Goal: Task Accomplishment & Management: Manage account settings

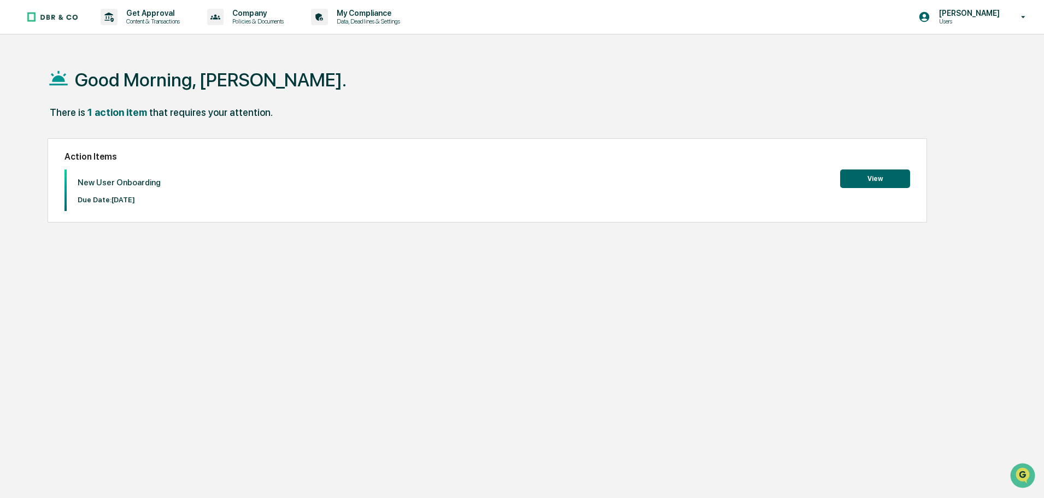
click at [878, 181] on button "View" at bounding box center [875, 179] width 70 height 19
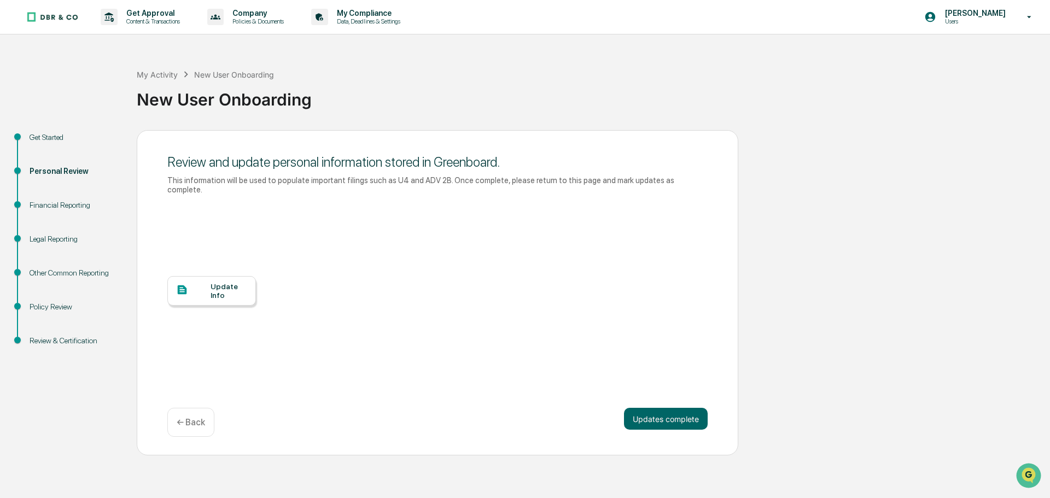
click at [217, 283] on div "Update Info" at bounding box center [229, 290] width 37 height 17
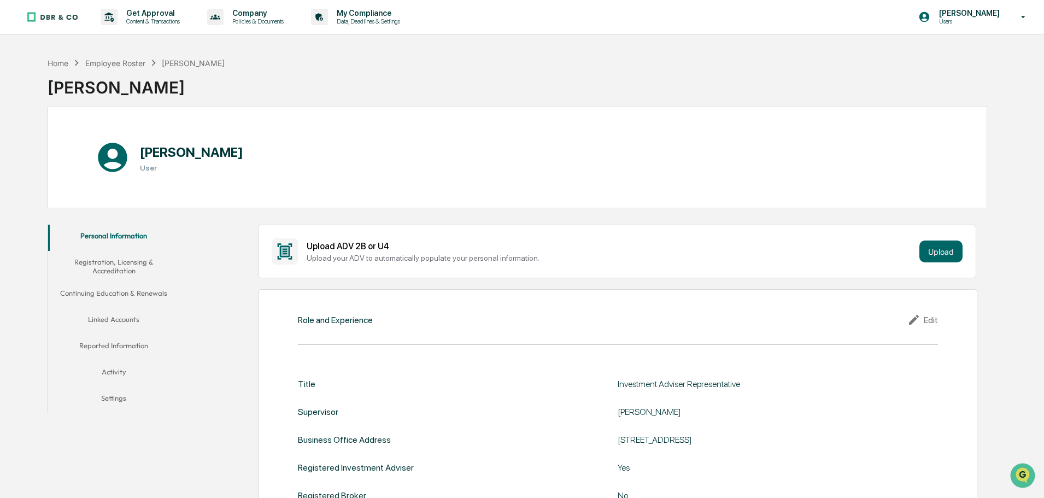
scroll to position [55, 0]
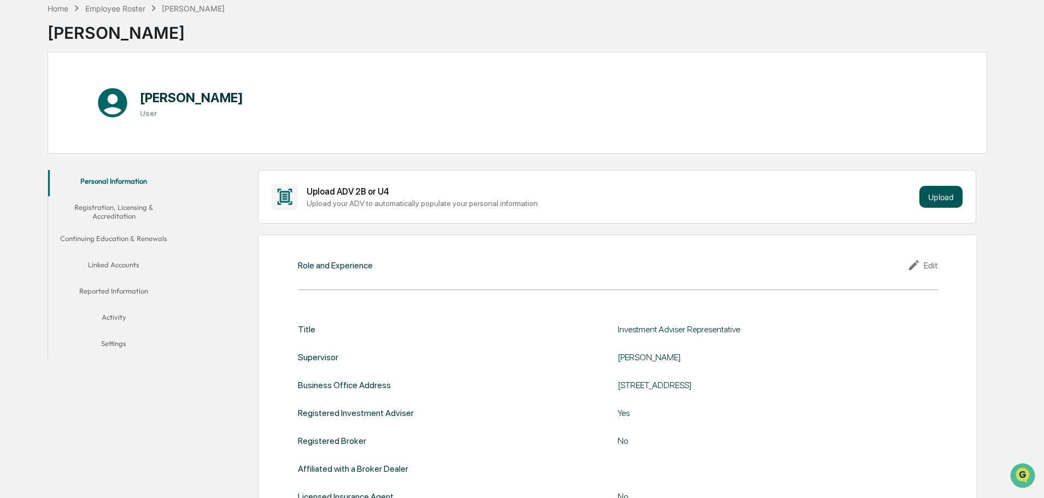
click at [961, 196] on button "Upload" at bounding box center [941, 197] width 43 height 22
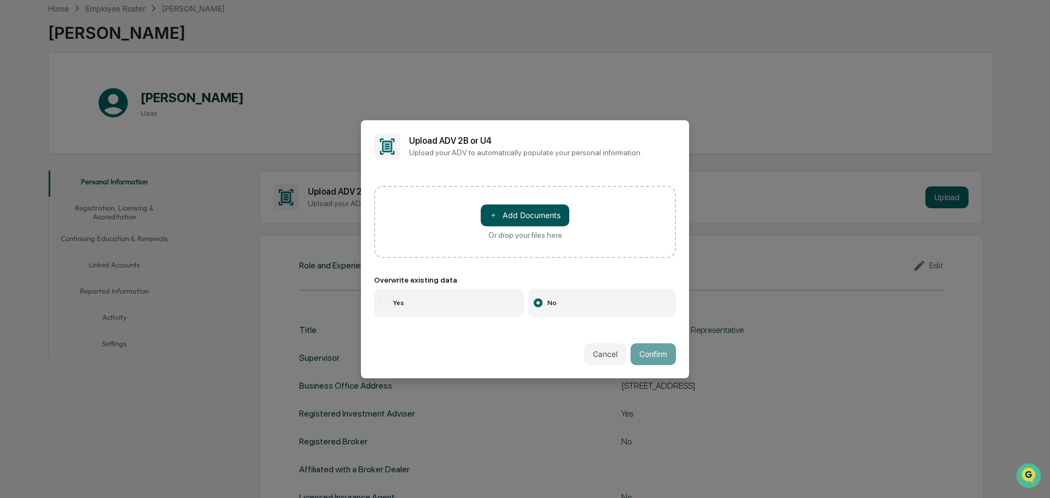
click at [517, 213] on button "＋ Add Documents" at bounding box center [525, 215] width 89 height 22
drag, startPoint x: 686, startPoint y: 92, endPoint x: 698, endPoint y: 85, distance: 13.7
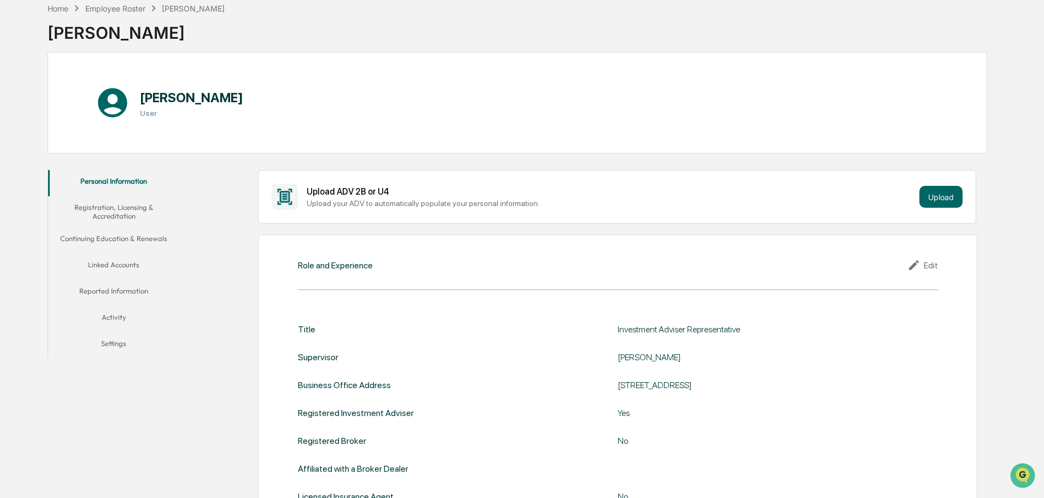
click at [115, 209] on button "Registration, Licensing & Accreditation" at bounding box center [113, 211] width 131 height 31
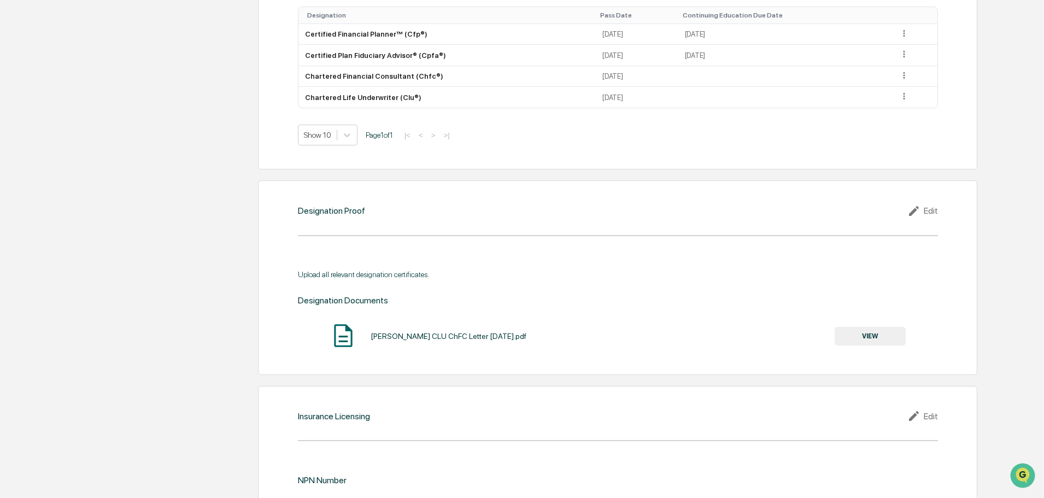
scroll to position [1039, 0]
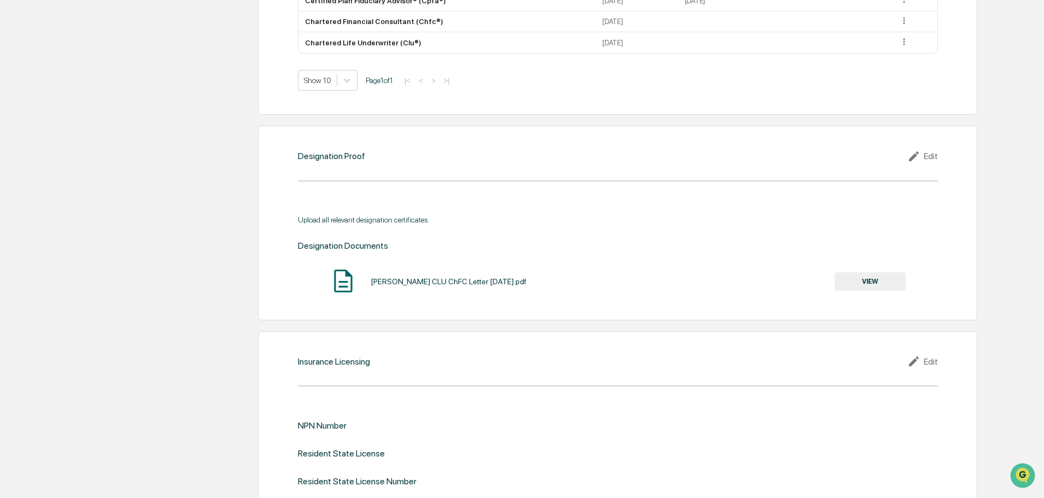
click at [924, 156] on icon at bounding box center [916, 156] width 16 height 13
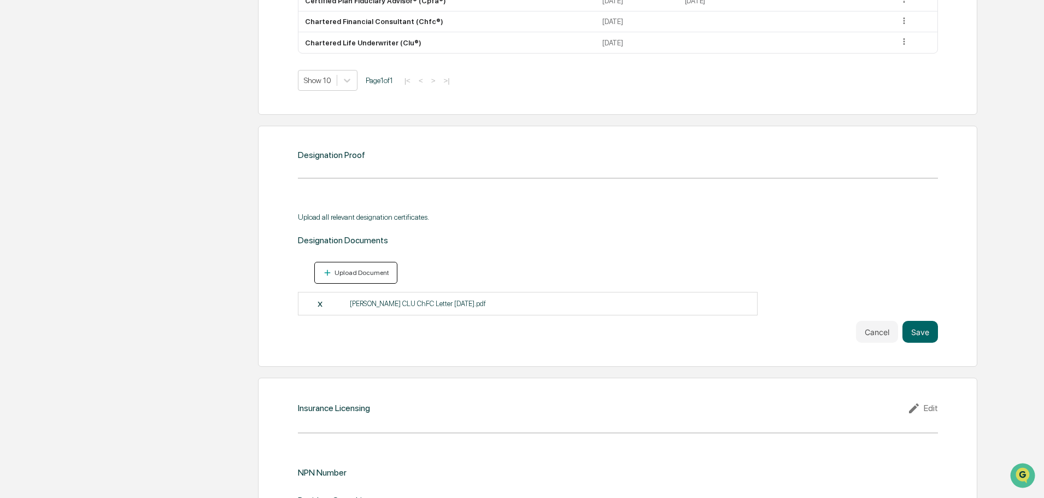
click at [349, 263] on button "Upload Document" at bounding box center [356, 273] width 84 height 22
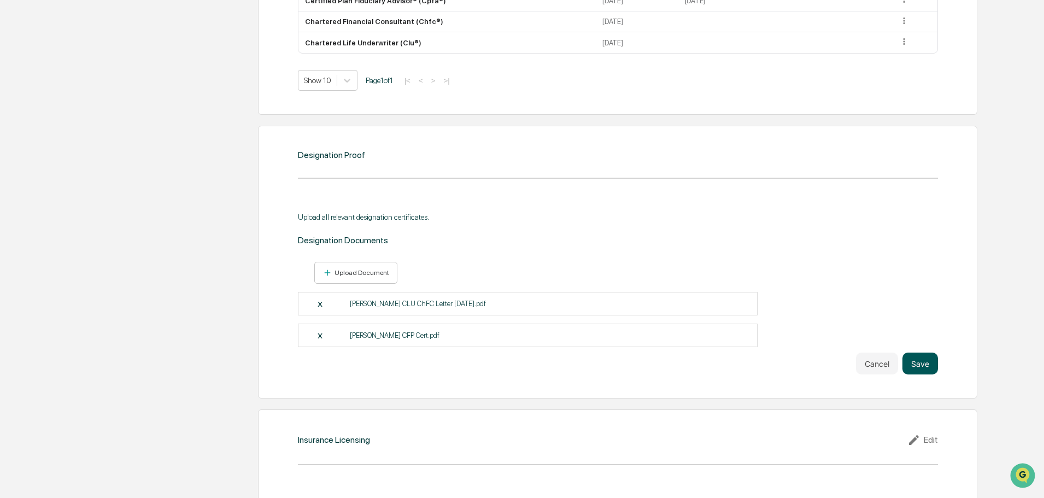
drag, startPoint x: 914, startPoint y: 364, endPoint x: 922, endPoint y: 358, distance: 9.9
click at [916, 363] on button "Save" at bounding box center [921, 364] width 36 height 22
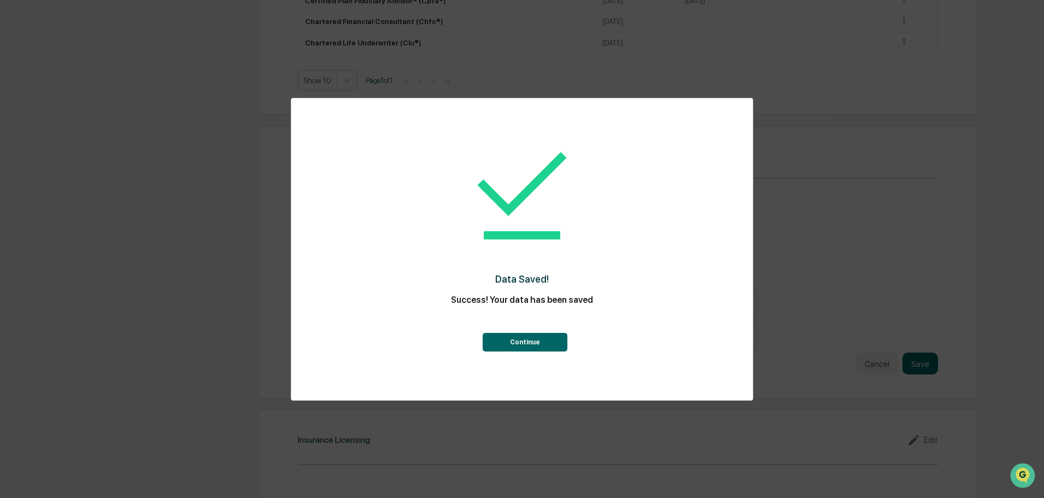
click at [547, 344] on button "Continue" at bounding box center [525, 342] width 85 height 19
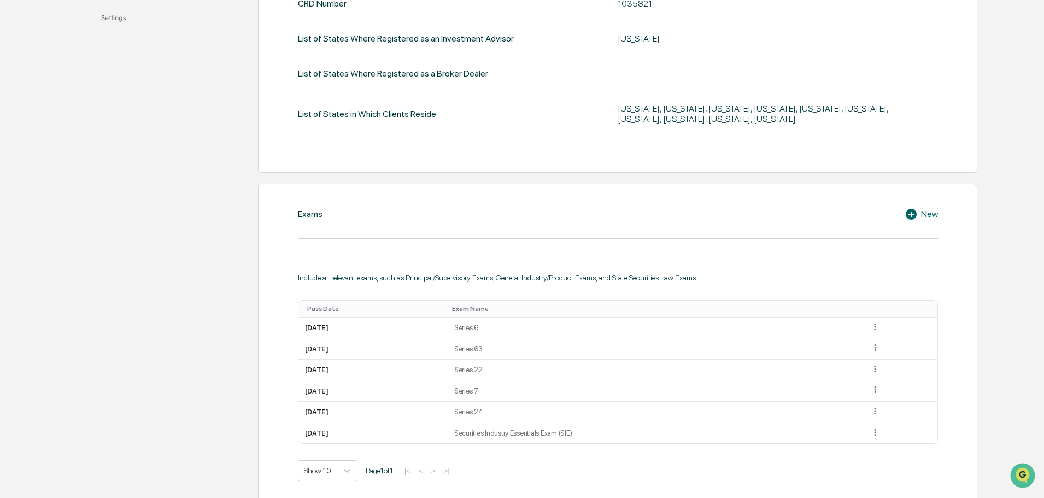
scroll to position [0, 0]
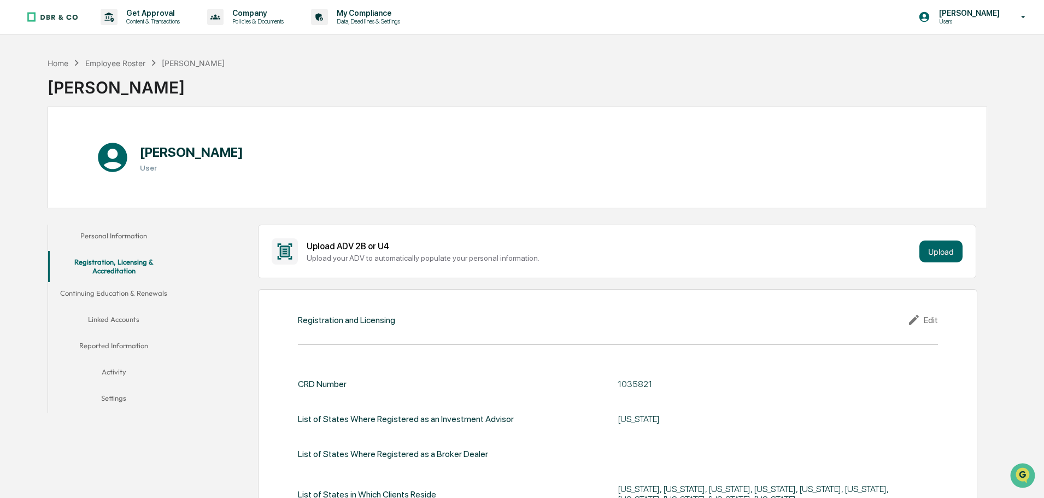
click at [130, 290] on button "Continuing Education & Renewals" at bounding box center [113, 295] width 131 height 26
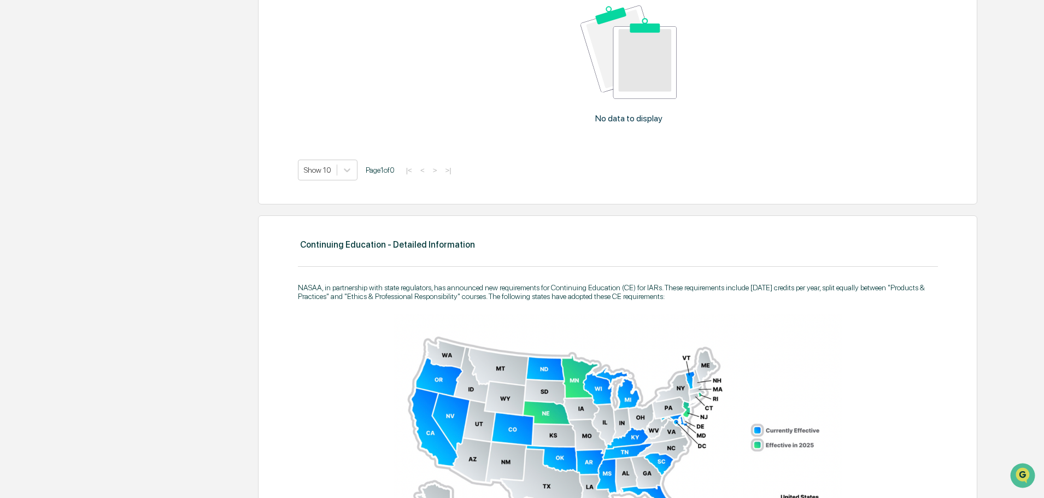
scroll to position [15, 0]
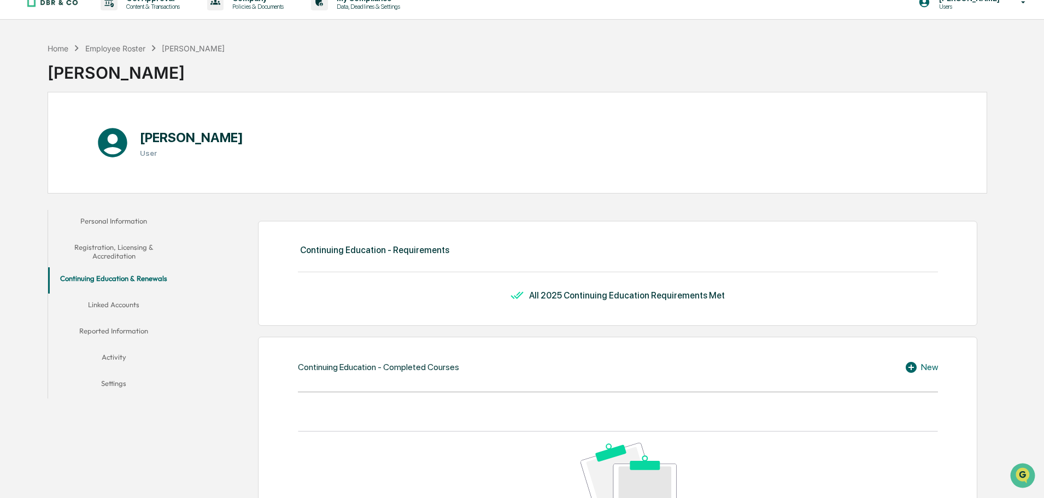
click at [121, 303] on button "Linked Accounts" at bounding box center [113, 307] width 131 height 26
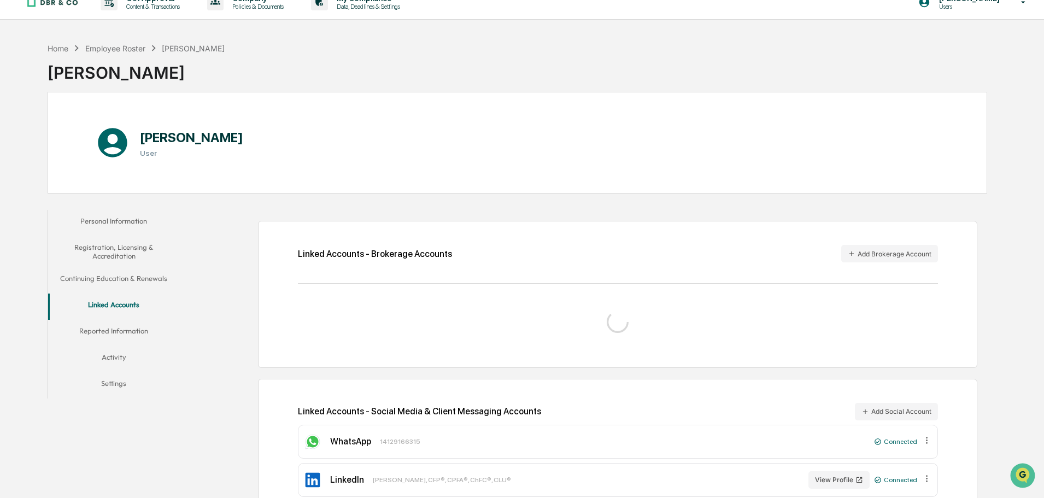
scroll to position [52, 0]
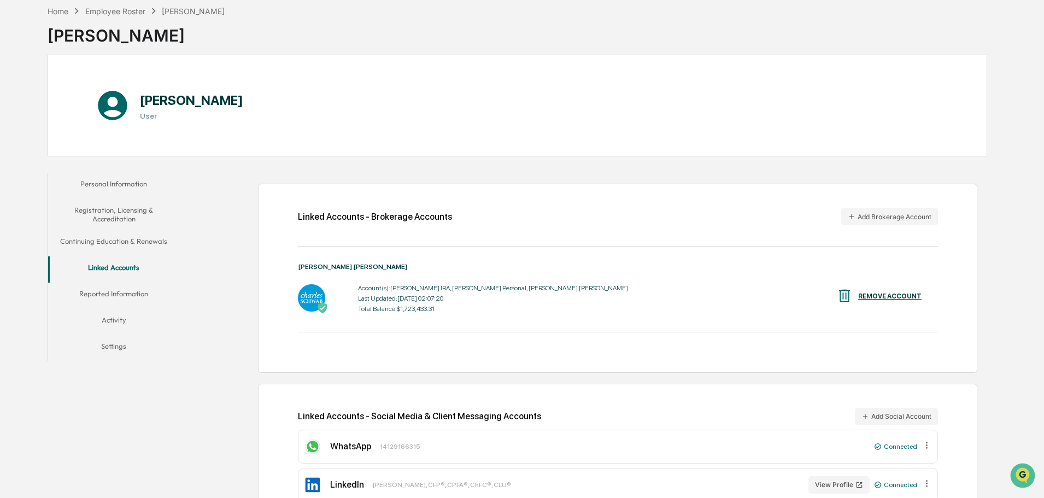
click at [125, 290] on button "Reported Information" at bounding box center [113, 296] width 131 height 26
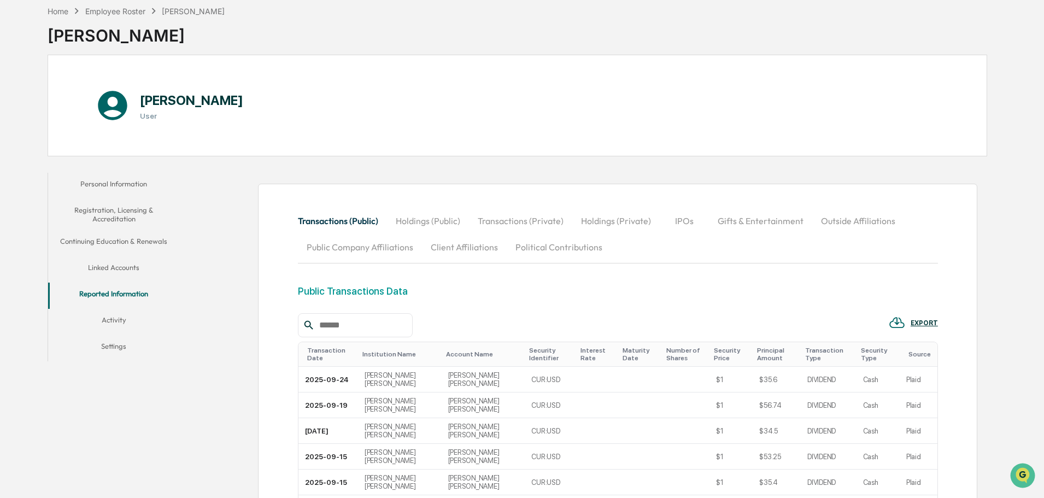
click at [115, 317] on button "Activity" at bounding box center [113, 322] width 131 height 26
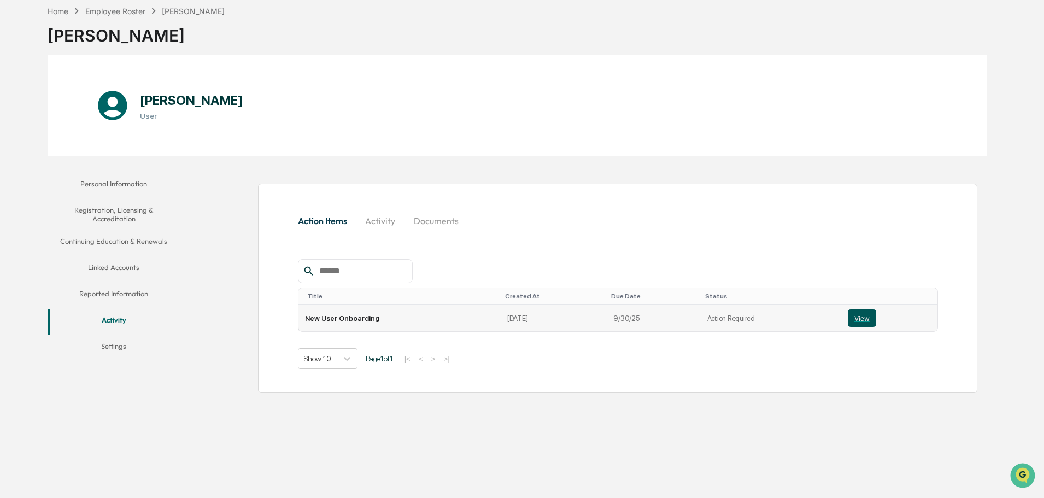
click at [861, 318] on button "View" at bounding box center [862, 317] width 28 height 17
